Goal: Task Accomplishment & Management: Use online tool/utility

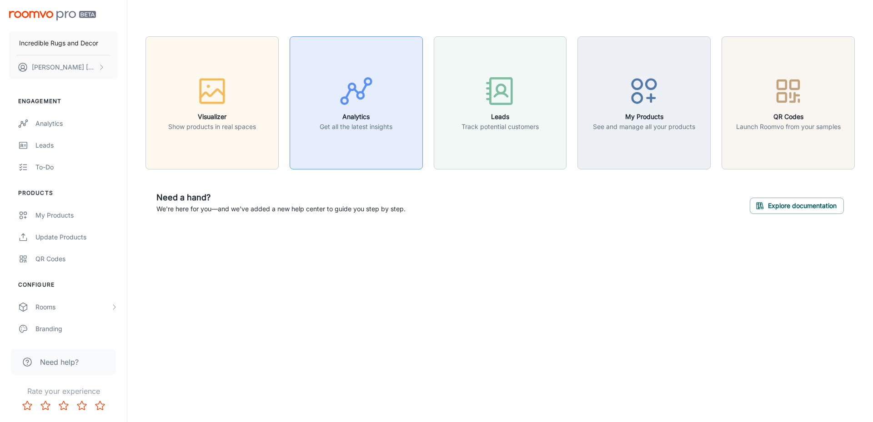
click at [352, 139] on button "Analytics Get all the latest insights" at bounding box center [356, 102] width 133 height 133
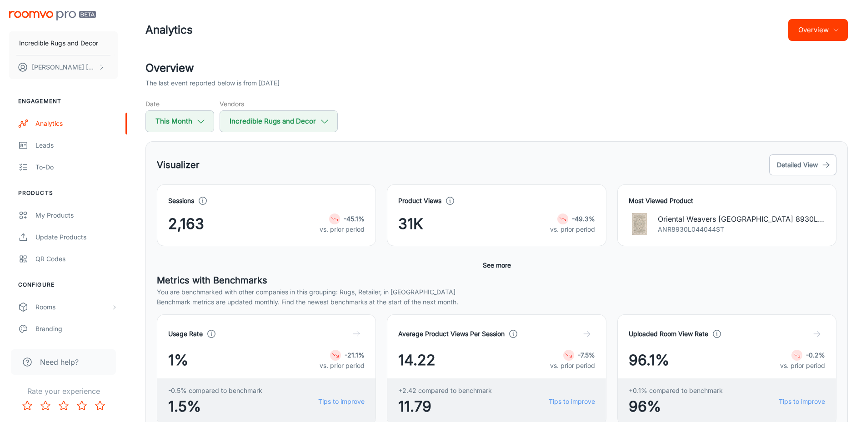
click at [808, 35] on button "Overview" at bounding box center [818, 30] width 60 height 22
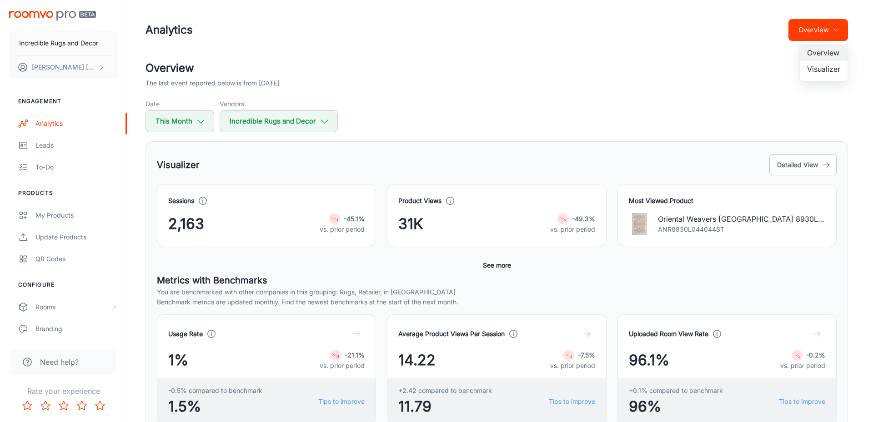
click at [815, 72] on li "Visualizer" at bounding box center [824, 69] width 48 height 16
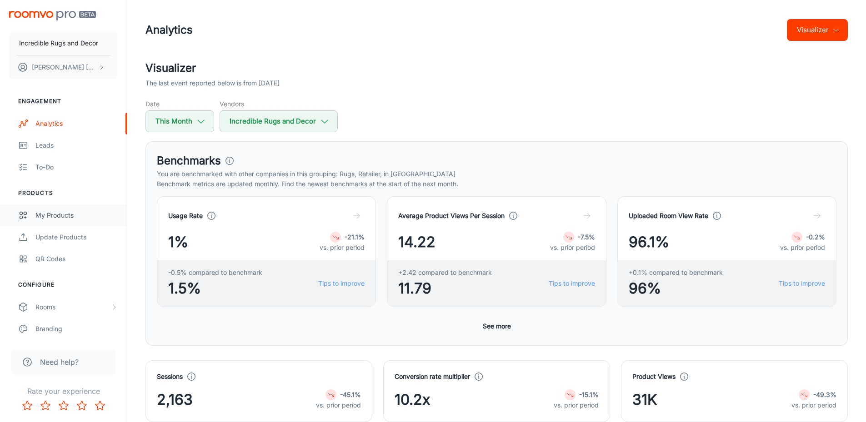
click at [60, 220] on div "My Products" at bounding box center [76, 215] width 82 height 10
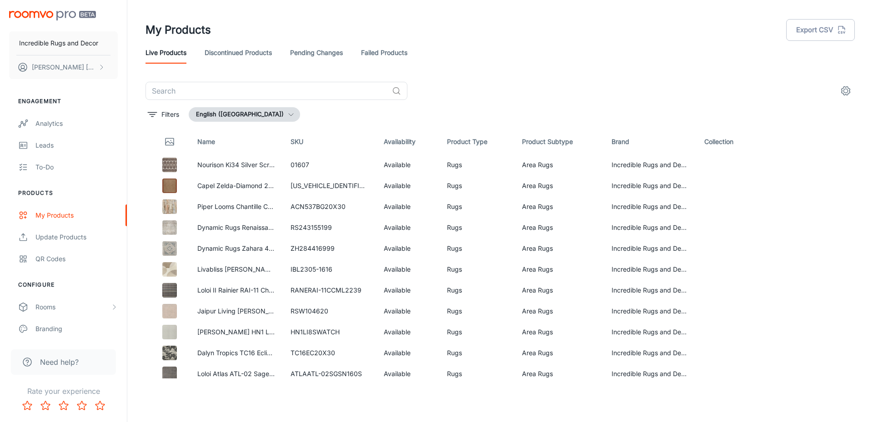
click at [397, 53] on link "Failed Products" at bounding box center [384, 53] width 46 height 22
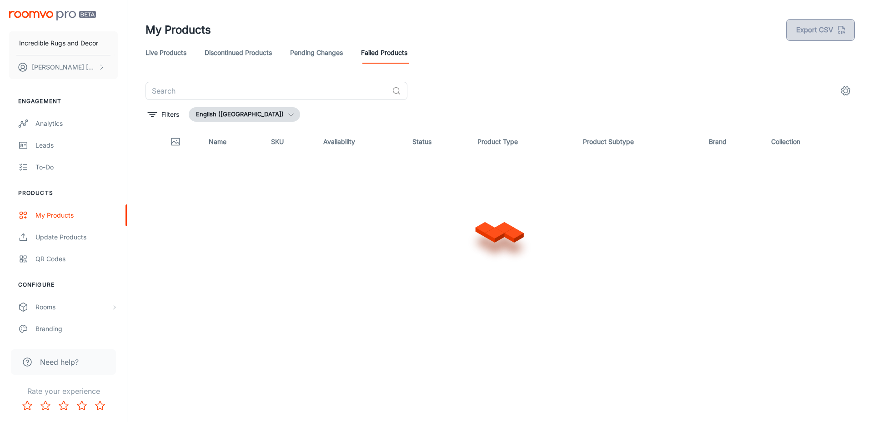
click at [808, 32] on button "Export CSV" at bounding box center [820, 30] width 69 height 22
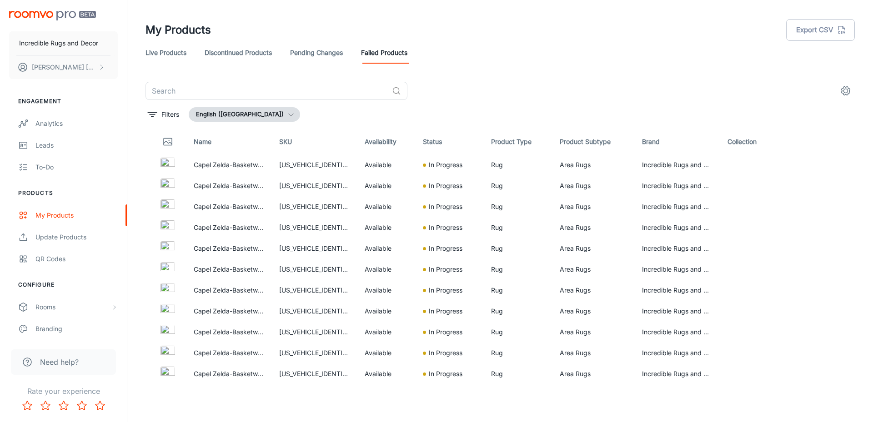
click at [240, 14] on header "My Products Export CSV Live Products Discontinued Products Pending Changes Fail…" at bounding box center [500, 41] width 731 height 82
